Goal: Find specific page/section: Find specific page/section

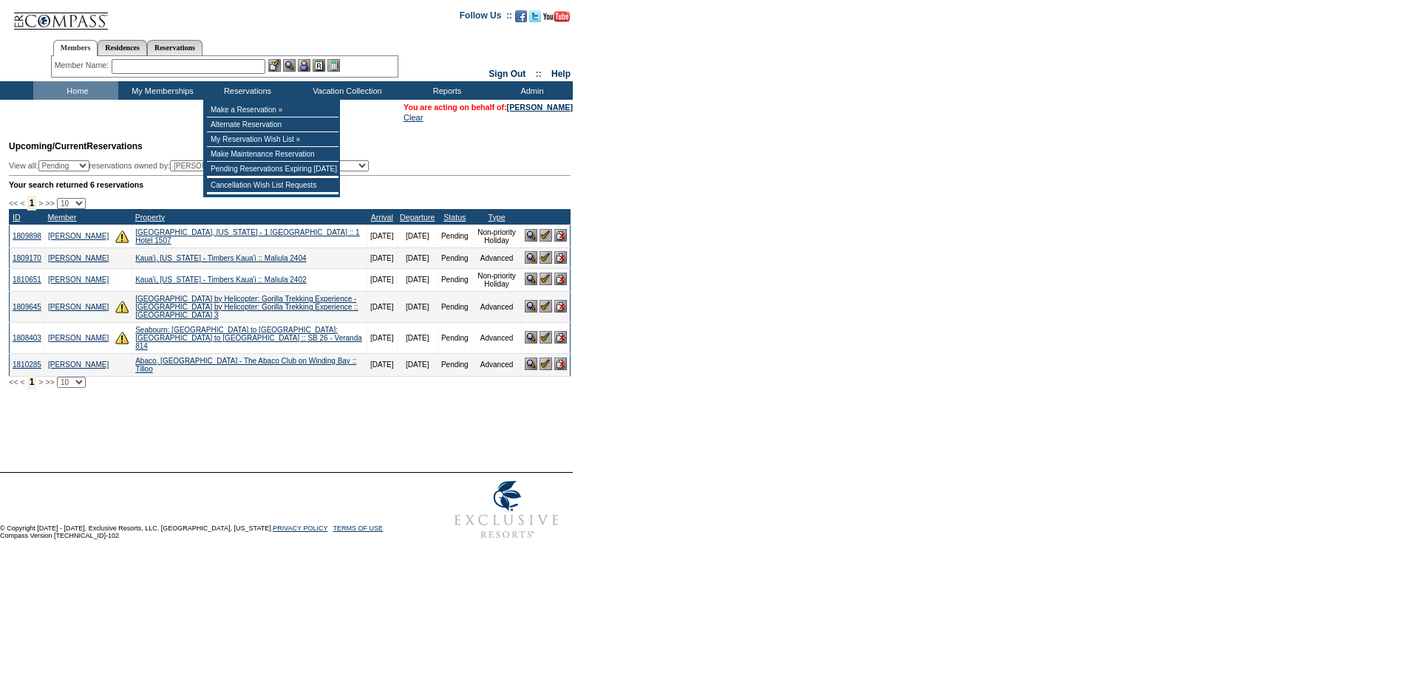
click at [229, 66] on input "text" at bounding box center [189, 66] width 154 height 15
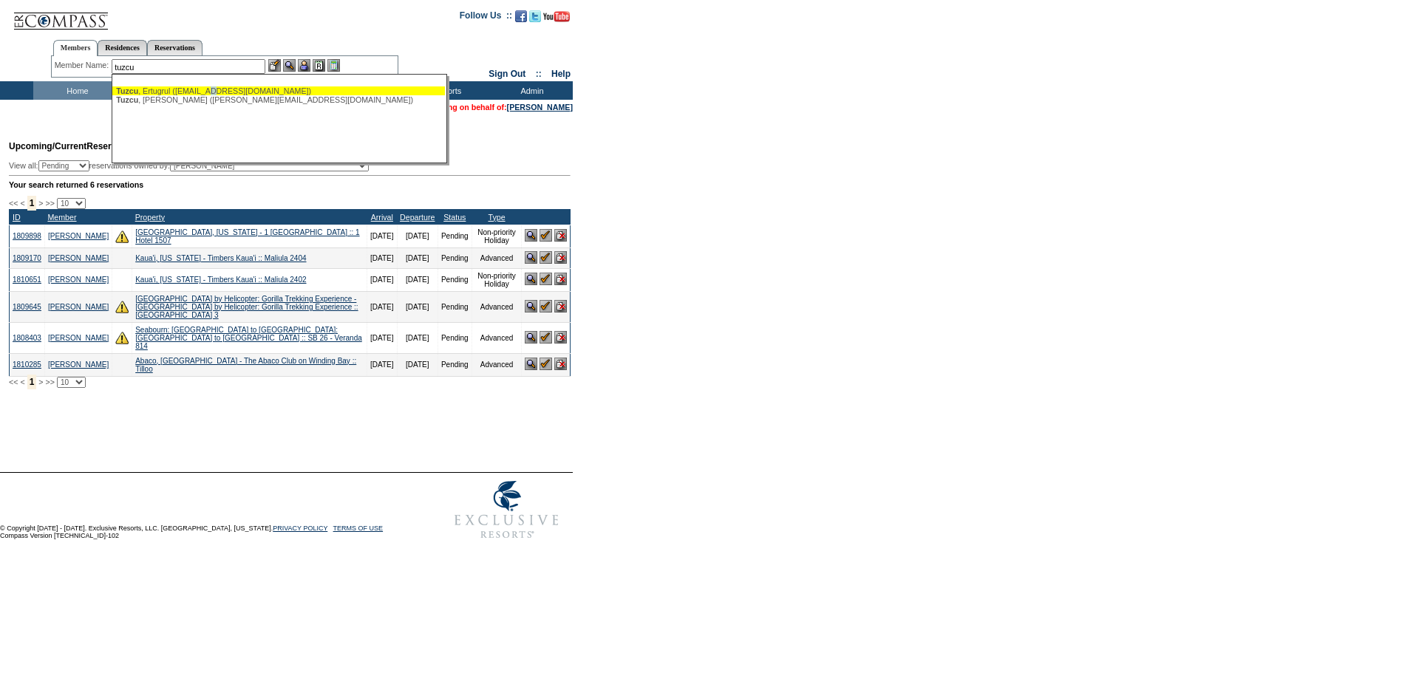
click at [222, 90] on div "Tuzcu , Ertugrul (ertugrultuzcu@me.com)" at bounding box center [278, 90] width 325 height 9
type input "Tuzcu, Ertugrul (ertugrultuzcu@me.com)"
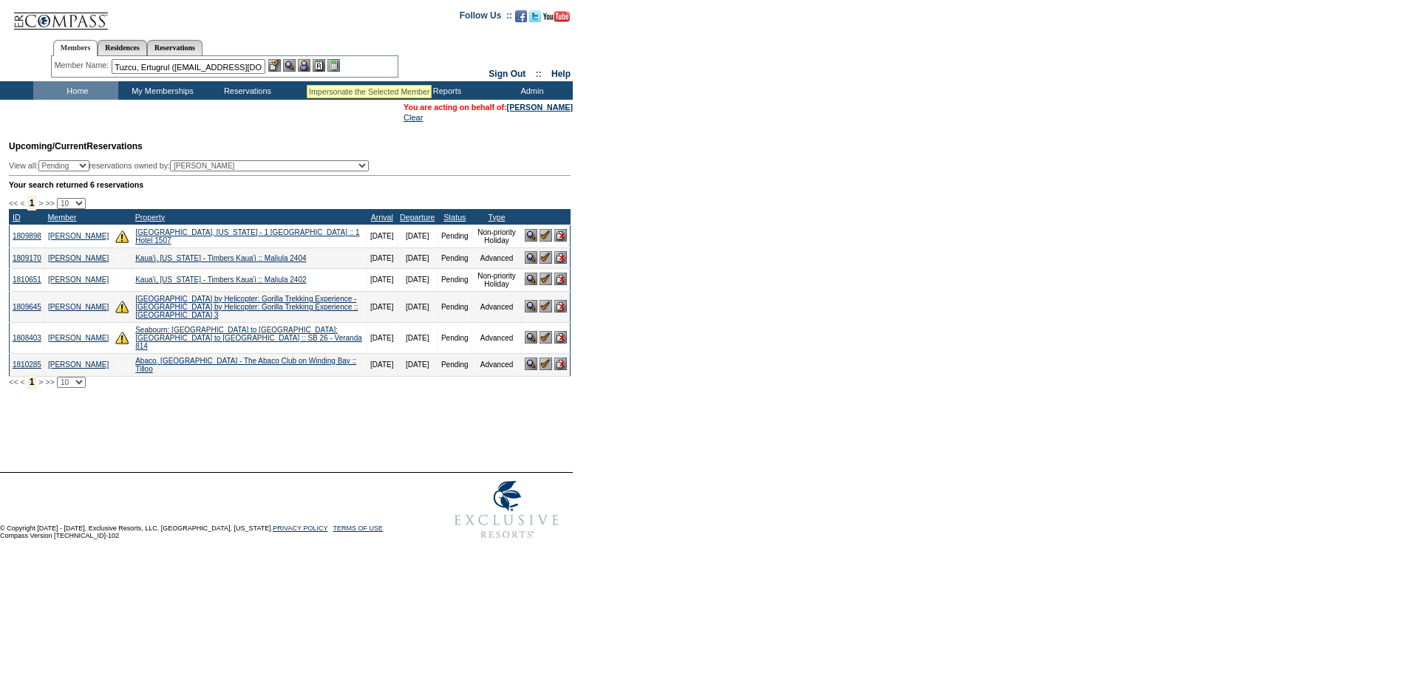
click at [307, 66] on img at bounding box center [304, 65] width 13 height 13
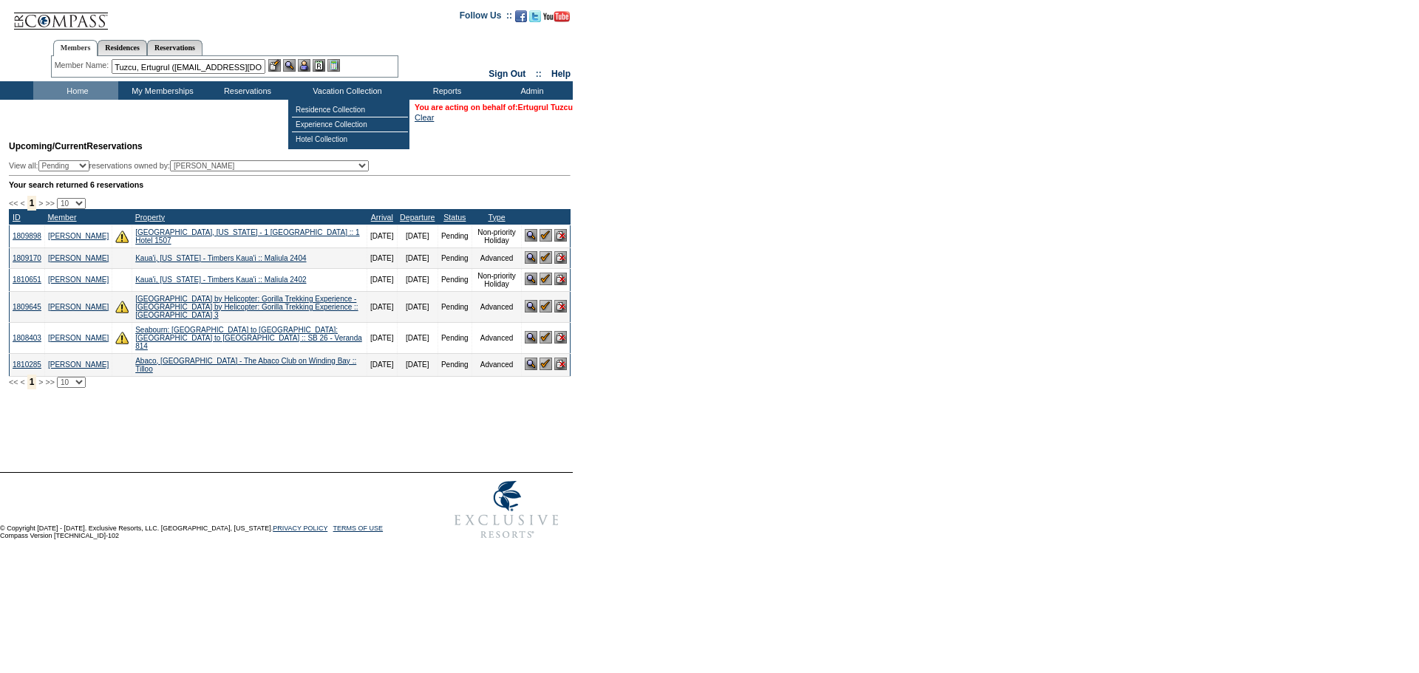
click at [528, 109] on link "Ertugrul Tuzcu" at bounding box center [545, 107] width 55 height 9
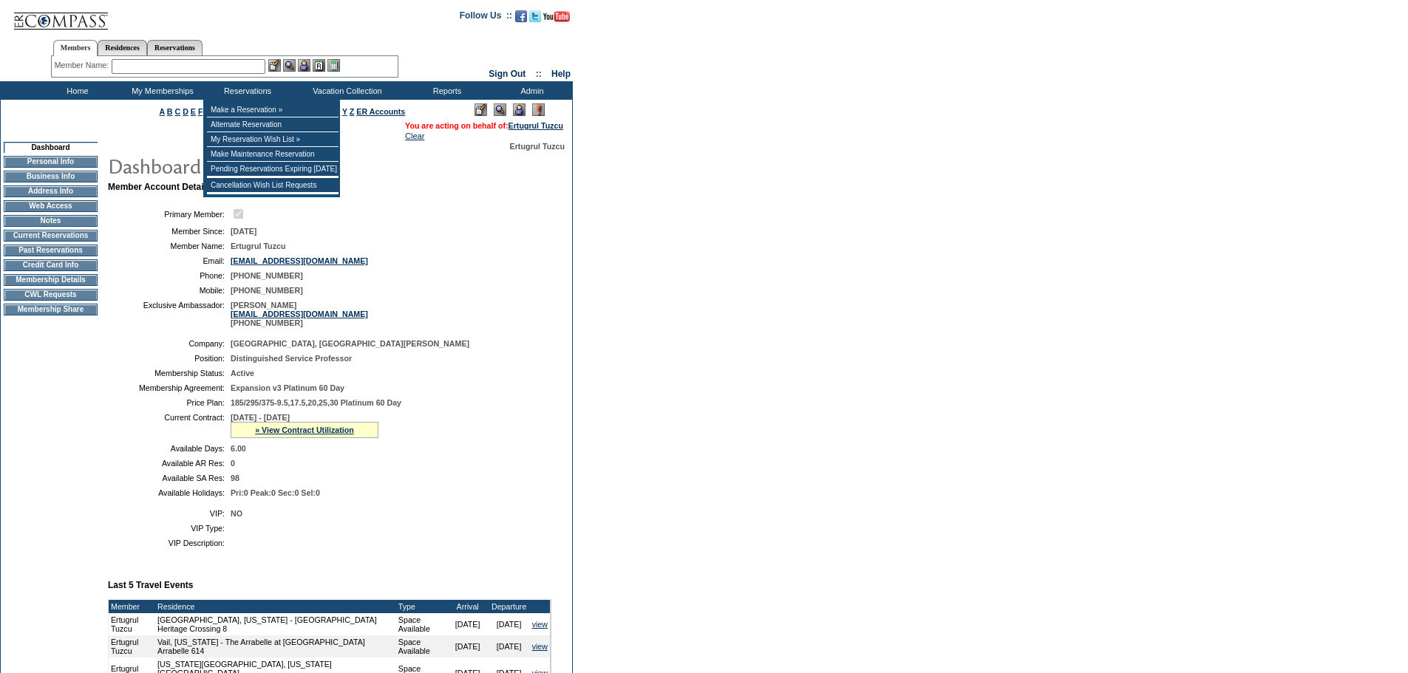
click at [235, 64] on input "text" at bounding box center [189, 66] width 154 height 15
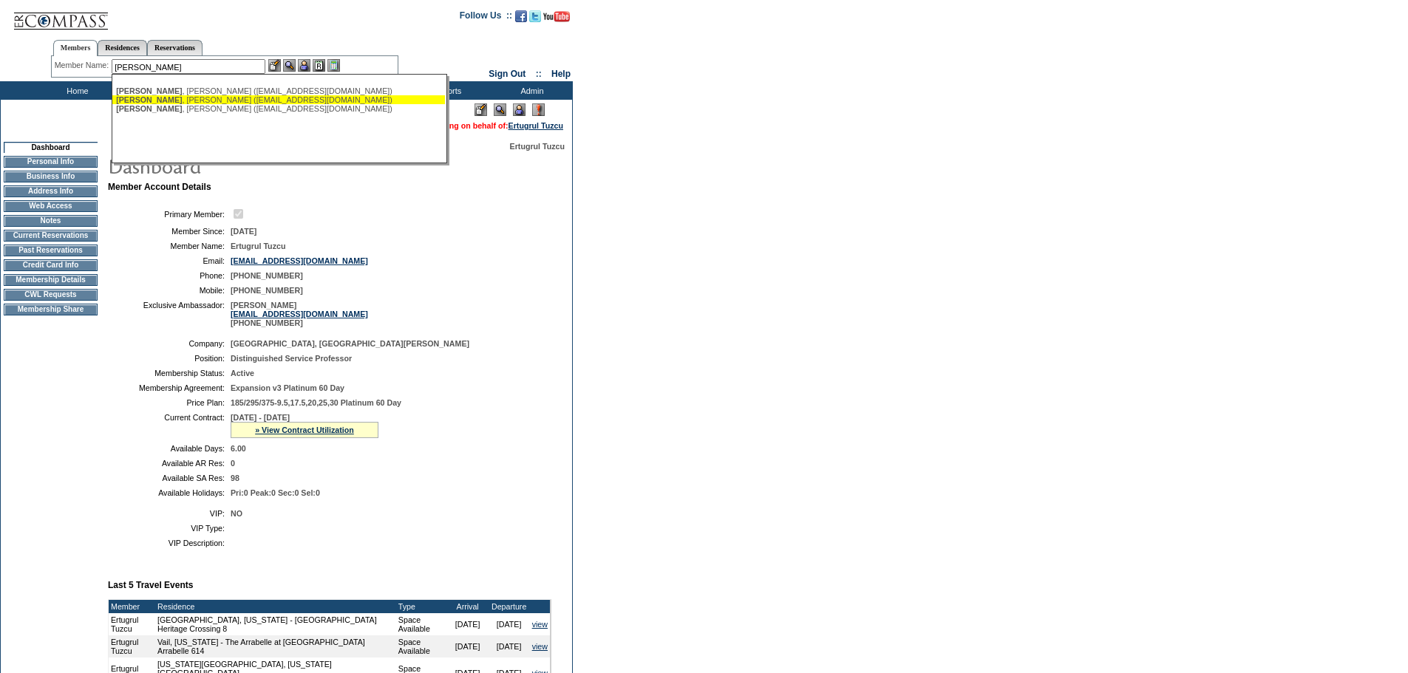
click at [257, 100] on div "Scully , Meredith (mrscully@mac.com)" at bounding box center [278, 99] width 325 height 9
type input "Scully, Meredith (mrscully@mac.com)"
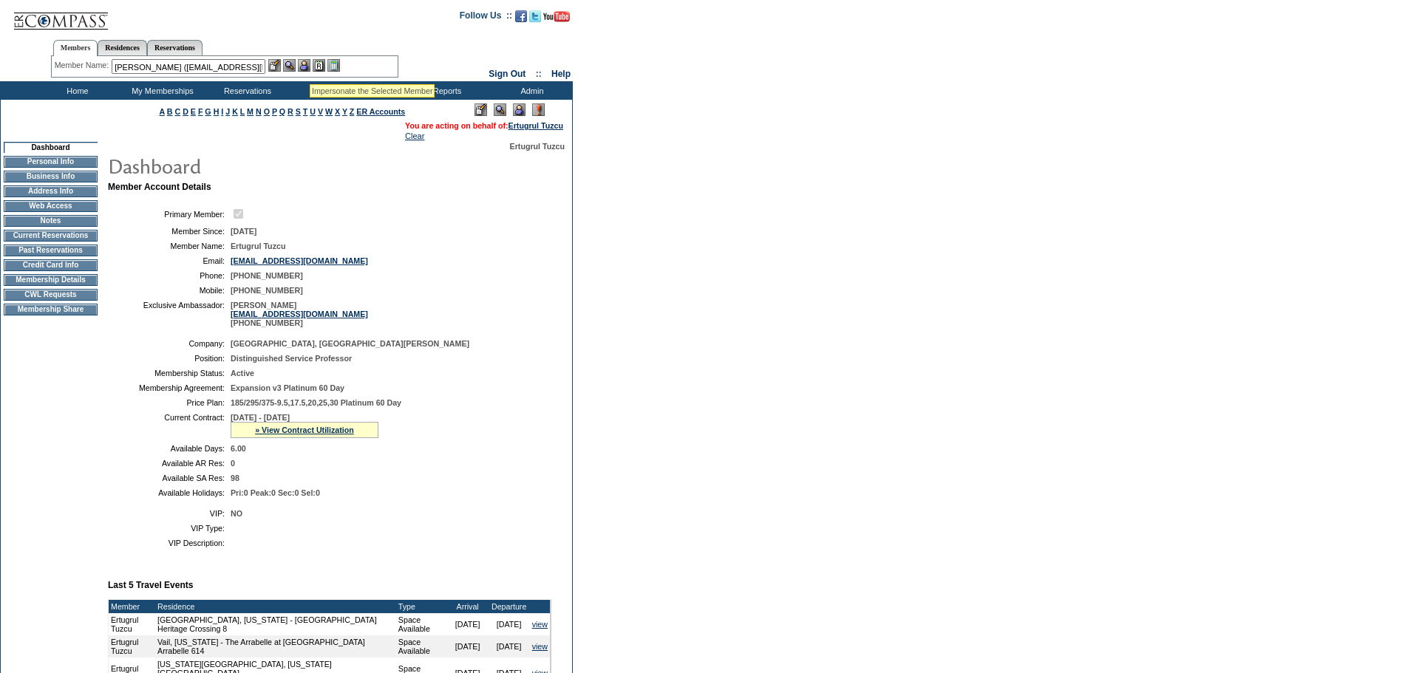
click at [307, 66] on img at bounding box center [304, 65] width 13 height 13
click at [290, 66] on img at bounding box center [289, 65] width 13 height 13
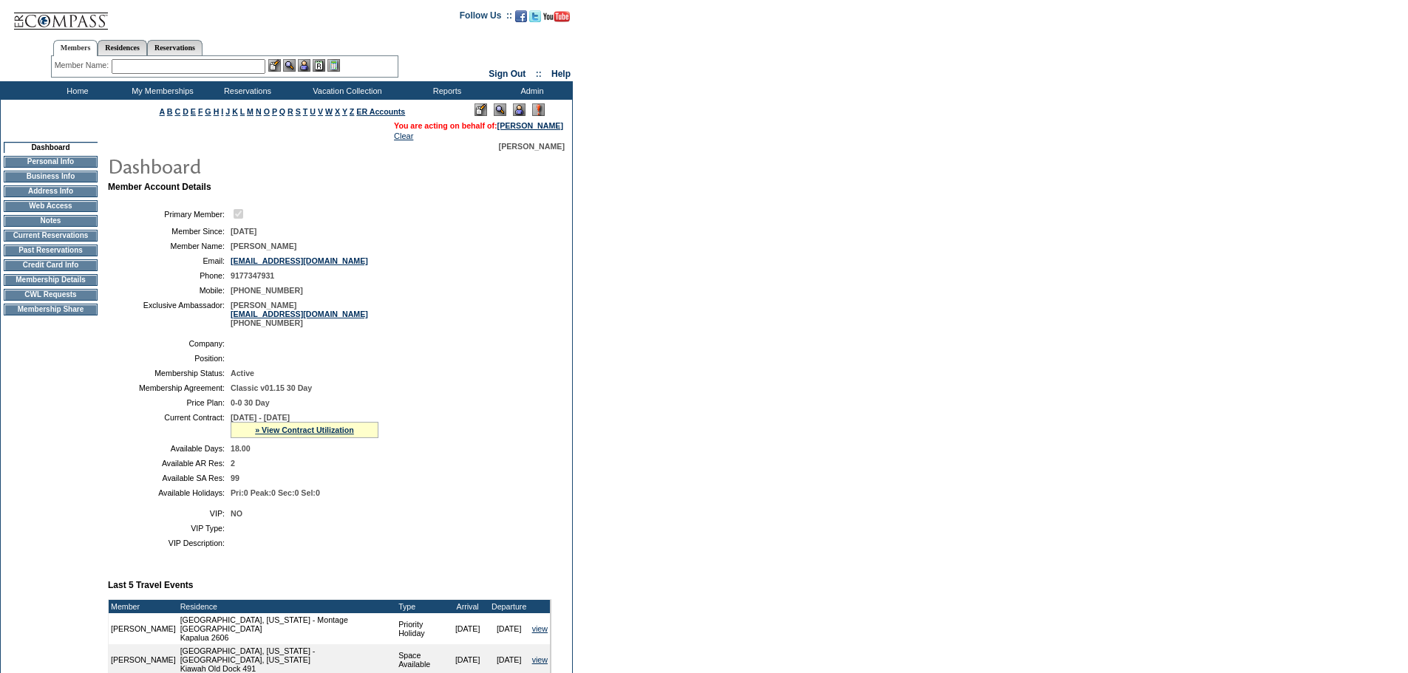
click at [62, 21] on img at bounding box center [61, 15] width 96 height 30
